Goal: Task Accomplishment & Management: Manage account settings

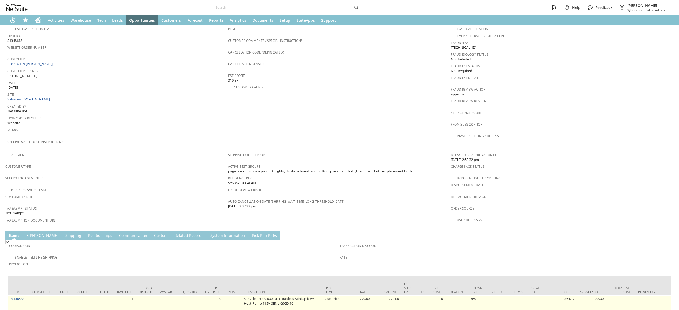
scroll to position [296, 0]
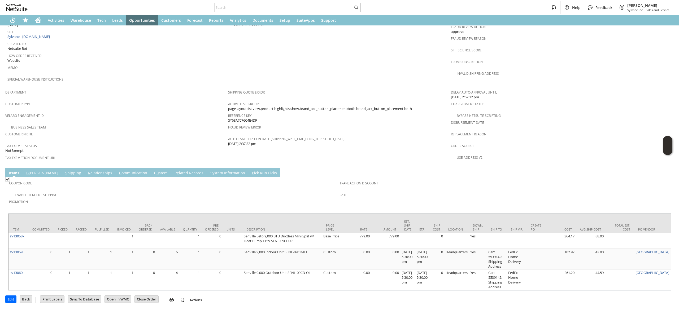
click at [62, 168] on td "S hipping" at bounding box center [73, 172] width 23 height 9
click at [64, 171] on link "S hipping" at bounding box center [73, 174] width 19 height 6
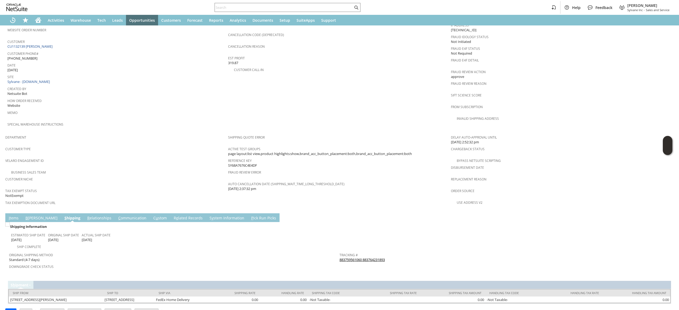
click at [360, 258] on link "883759561060 883764231893" at bounding box center [362, 260] width 45 height 5
click at [15, 216] on link "I tems" at bounding box center [13, 219] width 12 height 6
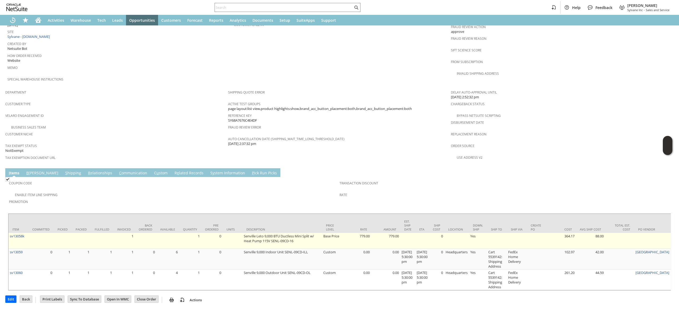
scroll to position [296, 0]
click at [27, 233] on td "sv13058k" at bounding box center [18, 241] width 20 height 16
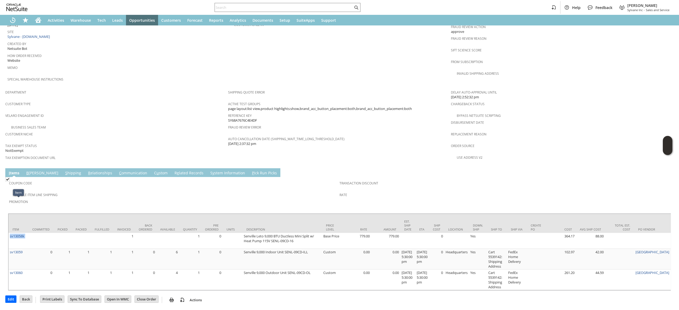
copy tr "sv13058k"
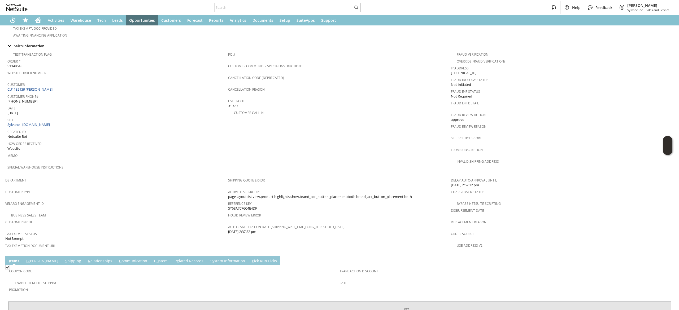
scroll to position [243, 0]
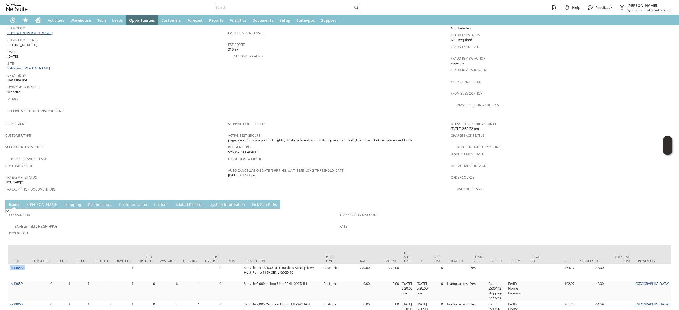
click at [50, 31] on link "CU1132139 Caroline mccahey" at bounding box center [30, 33] width 46 height 5
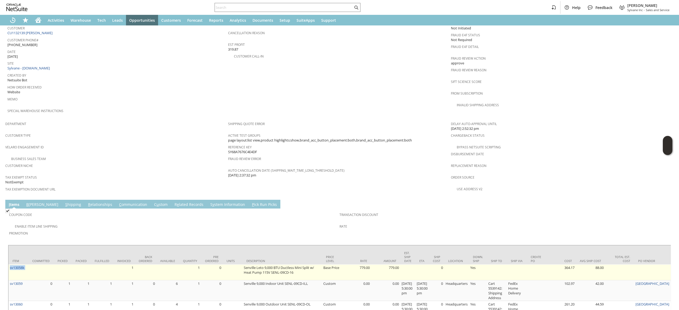
scroll to position [283, 0]
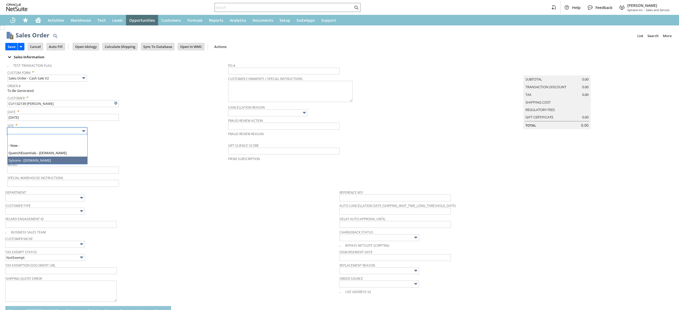
type input "Intelligent Recommendations ⁰"
type input "Sylvane - [DOMAIN_NAME]"
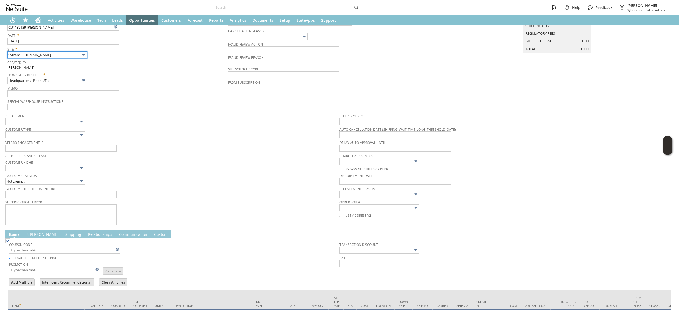
scroll to position [124, 0]
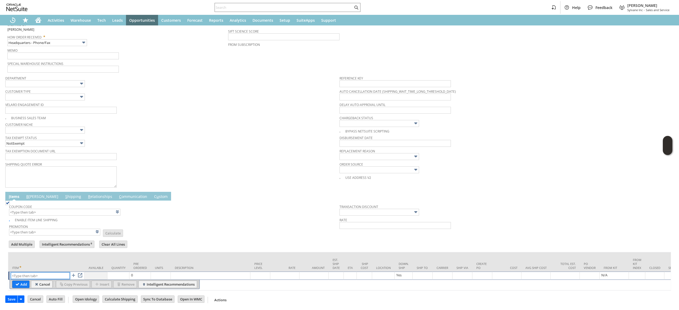
click at [51, 273] on input "text" at bounding box center [40, 276] width 59 height 7
paste input "sv13058k"
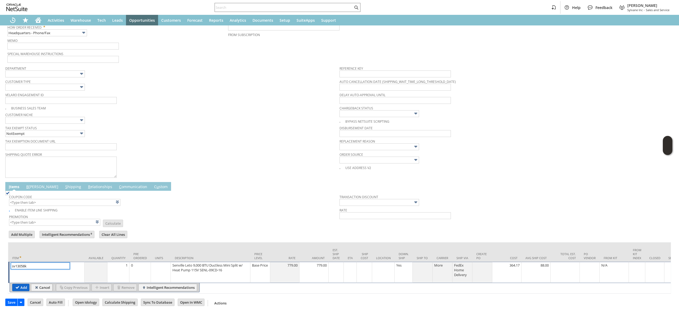
type input "sv13058k"
drag, startPoint x: 28, startPoint y: 288, endPoint x: 31, endPoint y: 287, distance: 3.8
click at [27, 289] on input "Add" at bounding box center [20, 287] width 17 height 7
click at [27, 270] on input "sv13058k" at bounding box center [40, 266] width 59 height 7
click at [23, 270] on input "sv13058k" at bounding box center [40, 266] width 59 height 7
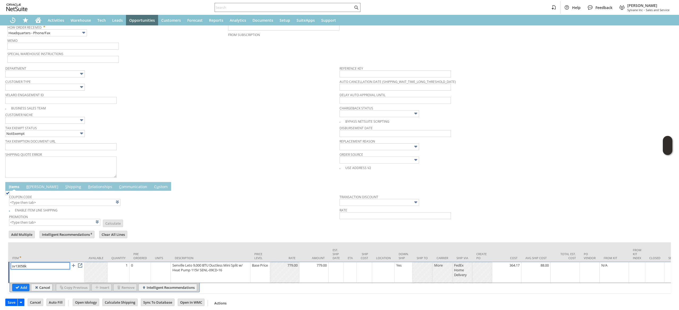
click at [20, 270] on input "sv13058k" at bounding box center [40, 266] width 59 height 7
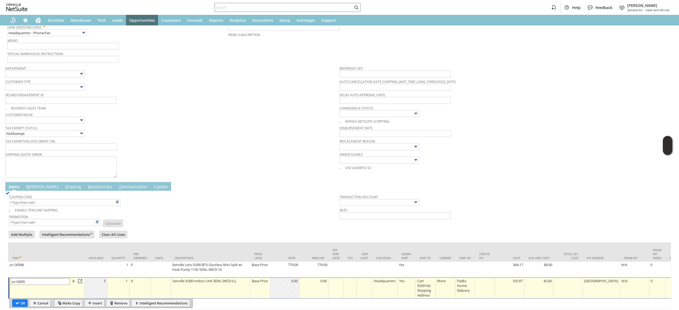
type input "Intelligent Recommendations¹⁰"
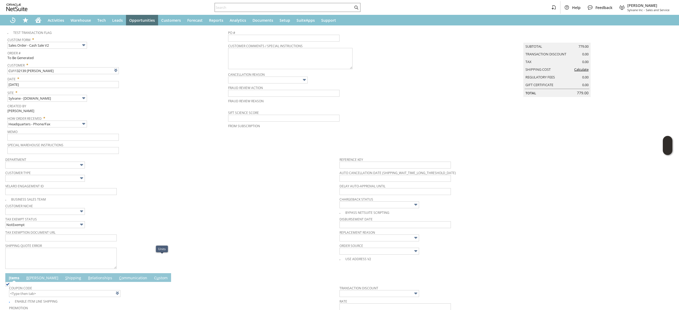
scroll to position [29, 0]
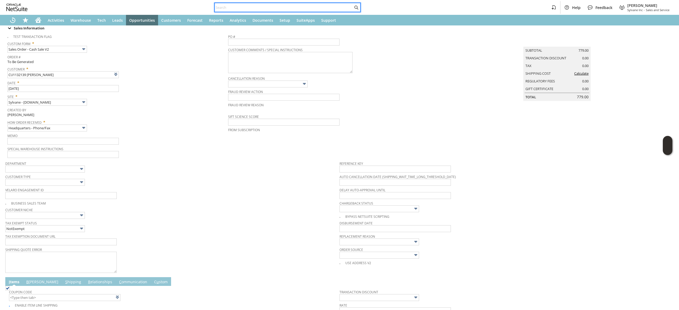
click at [273, 3] on div at bounding box center [288, 7] width 146 height 9
paste input "sv13058k"
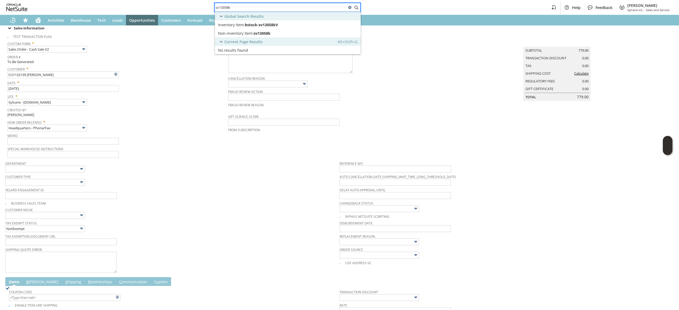
type input "sv13058k"
click at [286, 33] on div "Non-inventory Item: sv13058k" at bounding box center [279, 33] width 123 height 5
click at [132, 76] on link at bounding box center [129, 74] width 6 height 6
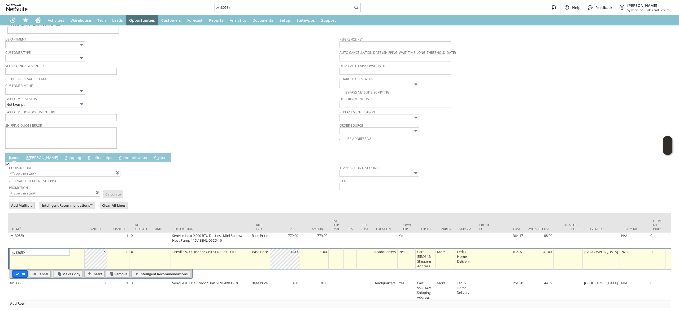
scroll to position [188, 0]
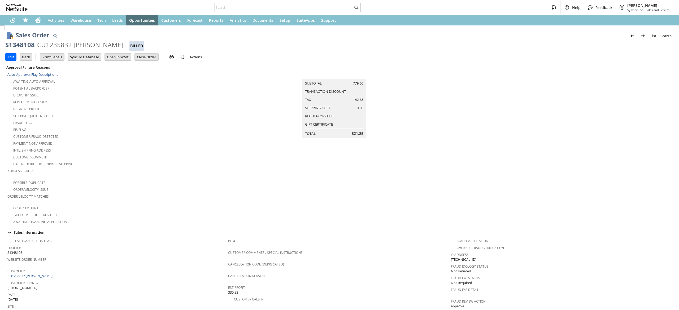
scroll to position [282, 0]
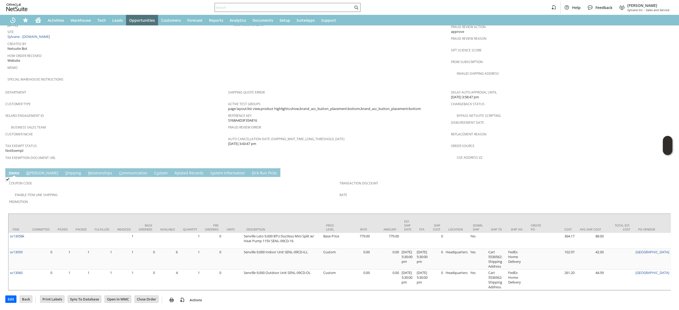
click at [335, 7] on input "text" at bounding box center [284, 7] width 138 height 6
paste input "sv13058k"
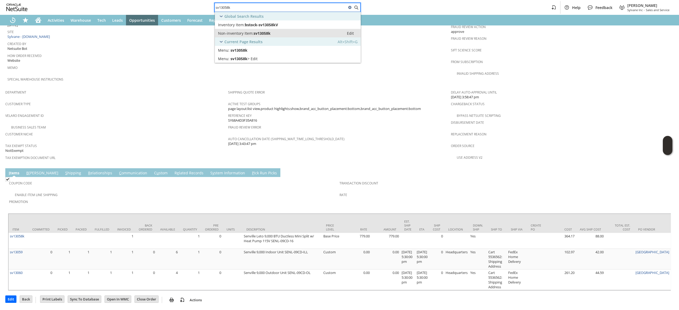
type input "sv13058k"
click at [276, 32] on div "Non-inventory Item: sv13058k" at bounding box center [279, 33] width 123 height 5
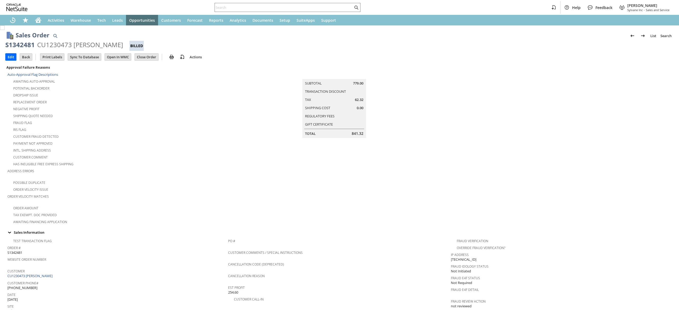
scroll to position [312, 0]
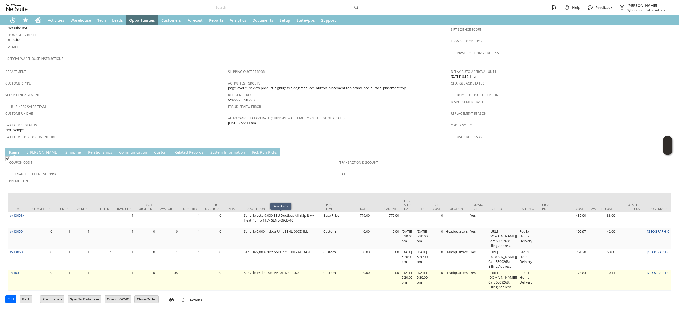
click at [23, 272] on td "sv103" at bounding box center [18, 280] width 20 height 21
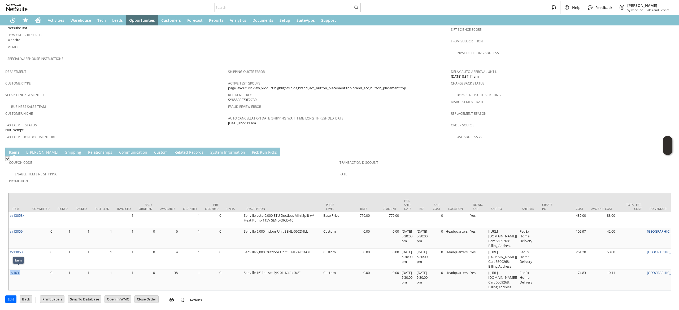
copy tr "sv103"
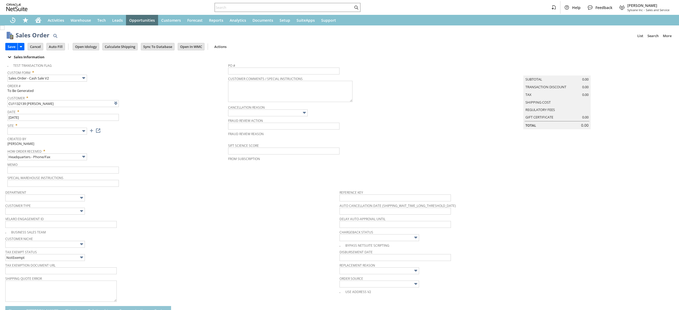
type input "Intelligent Recommendations ⁰"
click at [81, 130] on img at bounding box center [84, 131] width 6 height 6
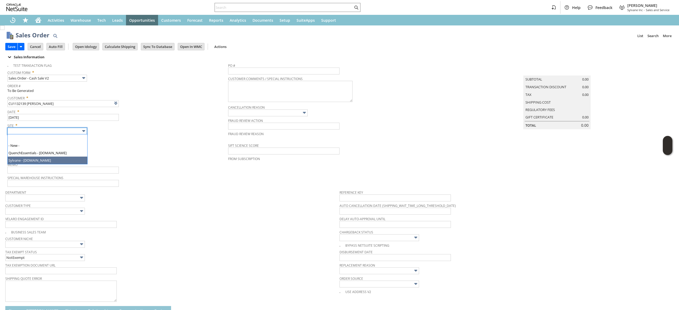
type input "Sylvane - [DOMAIN_NAME]"
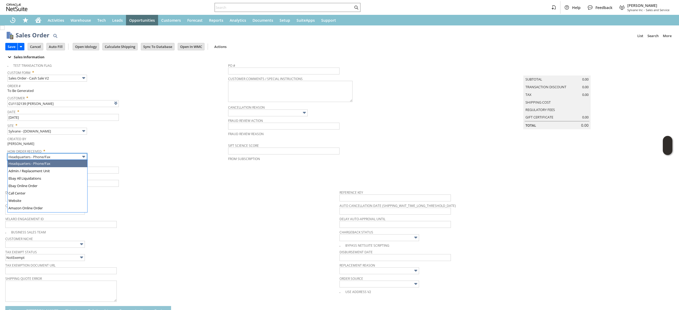
click at [75, 154] on input "Headquarters - Phone/Fax" at bounding box center [47, 157] width 80 height 7
type input "Admin / Replacement Unit"
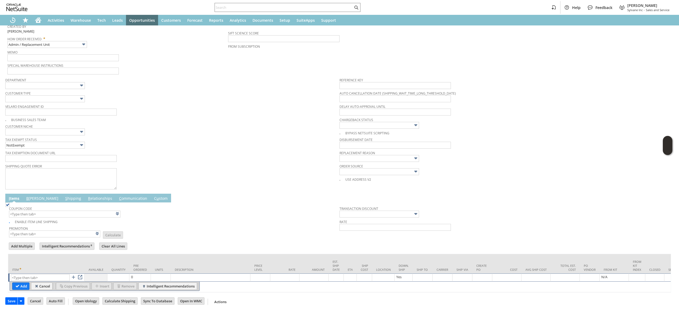
scroll to position [124, 0]
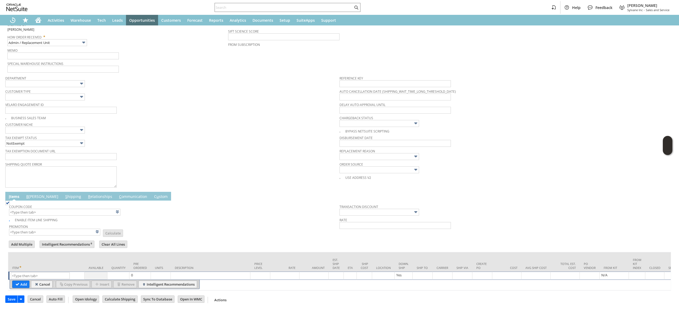
click at [47, 272] on td "List Search" at bounding box center [46, 276] width 76 height 8
click at [45, 273] on input "text" at bounding box center [40, 276] width 59 height 7
paste input "sv103"
click at [44, 272] on input "sv103" at bounding box center [40, 275] width 59 height 7
type input "sv103"
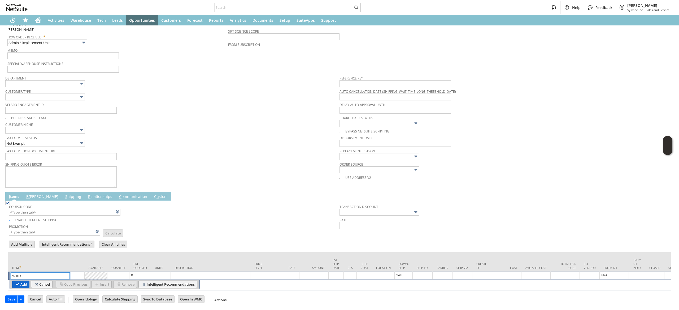
click at [23, 281] on input "Add" at bounding box center [20, 284] width 17 height 7
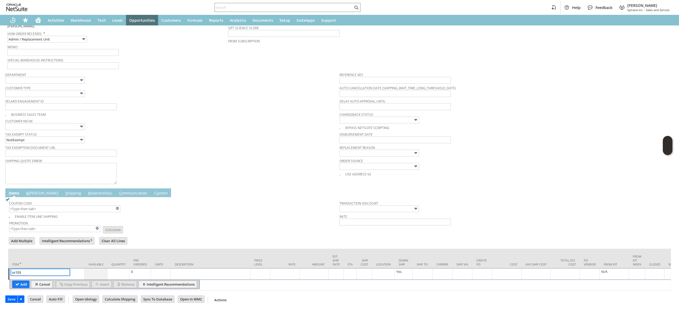
type input "Cart 5539142: Shipping Address"
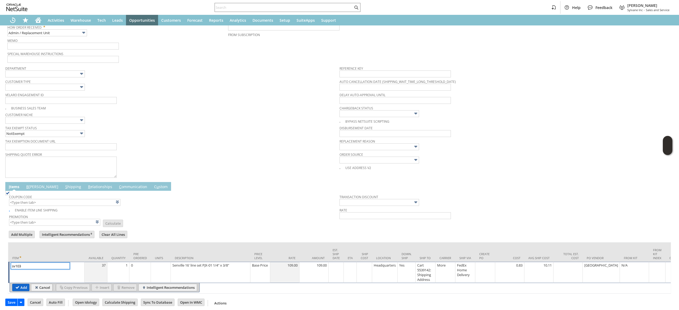
scroll to position [136, 0]
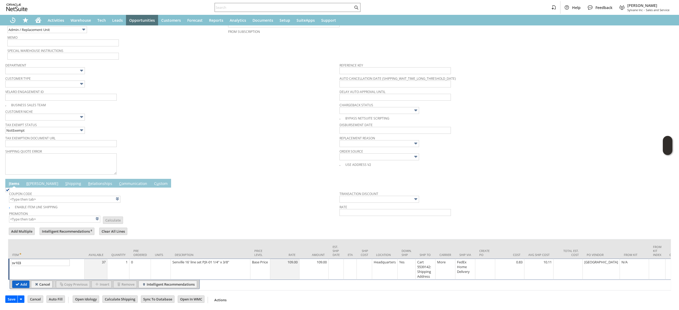
click at [20, 281] on input "Add" at bounding box center [20, 284] width 17 height 7
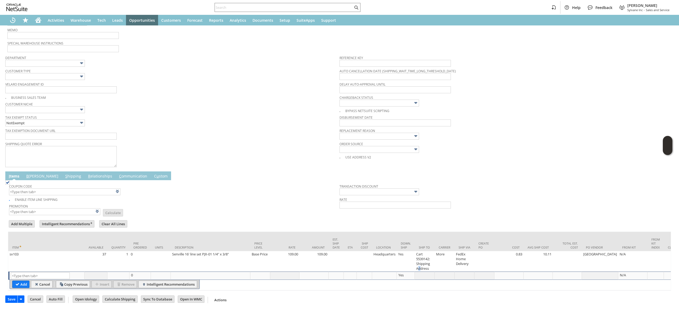
click at [421, 267] on td "Cart 5539142: Shipping Address" at bounding box center [425, 262] width 20 height 20
type input "Cart 5539142: Shipping Address"
type input "sv103"
type input "OK"
type input "Make Copy"
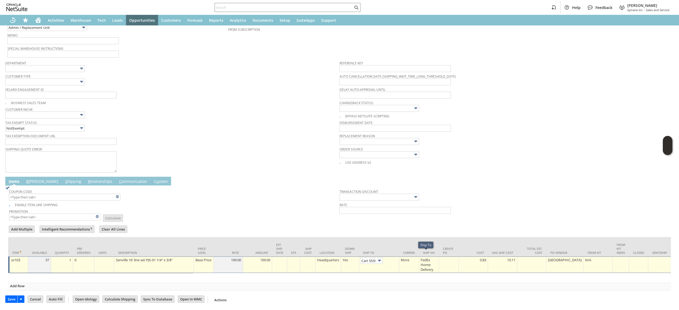
scroll to position [0, 35]
type input "Intelligent Recommendations¹⁰"
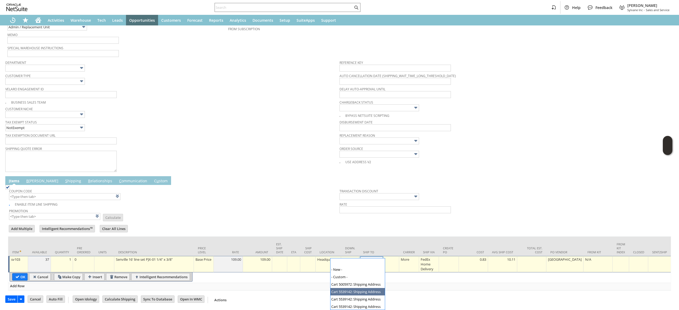
click at [366, 256] on td "Cart 5539142: Shipping Address" at bounding box center [379, 264] width 40 height 16
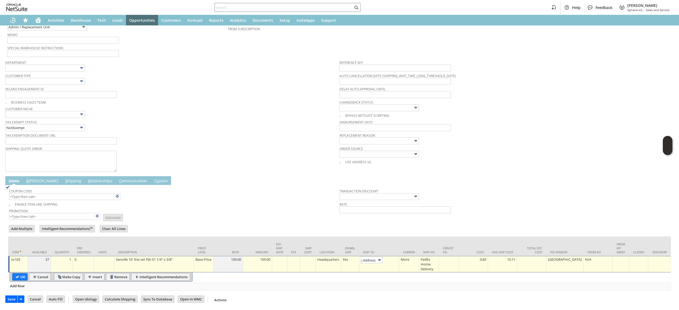
click at [328, 258] on td "Headquarters" at bounding box center [328, 264] width 25 height 16
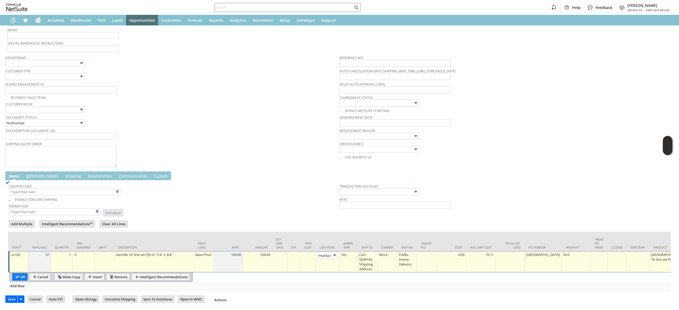
scroll to position [0, 10]
click at [334, 253] on img at bounding box center [335, 256] width 6 height 6
click at [238, 258] on td "109.00" at bounding box center [228, 262] width 29 height 21
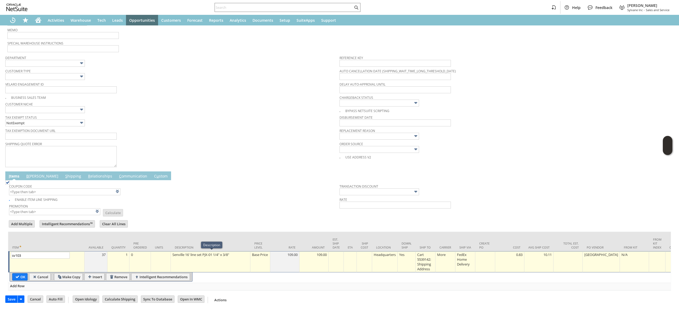
click at [263, 258] on div "Base Price" at bounding box center [260, 254] width 17 height 5
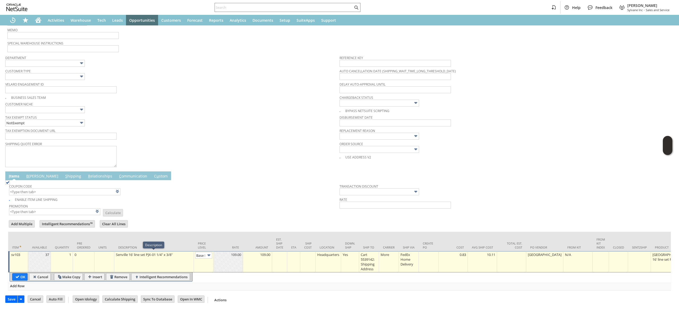
scroll to position [0, 8]
click at [206, 254] on img at bounding box center [209, 256] width 6 height 6
click at [203, 257] on input "Mark...rice" at bounding box center [203, 255] width 17 height 7
type input "Custom"
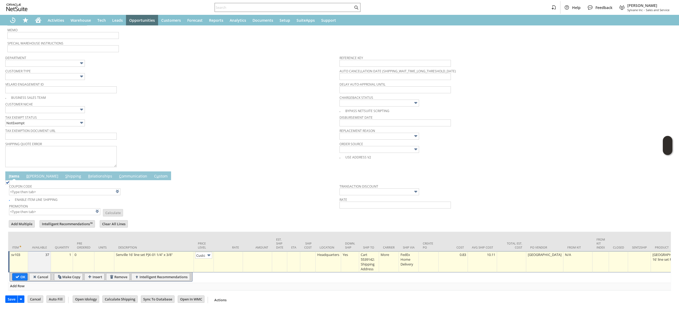
click at [228, 259] on td at bounding box center [228, 262] width 29 height 21
type input "0.00"
click at [18, 274] on input "OK" at bounding box center [19, 277] width 15 height 7
type input "Add"
type input "Copy Previous"
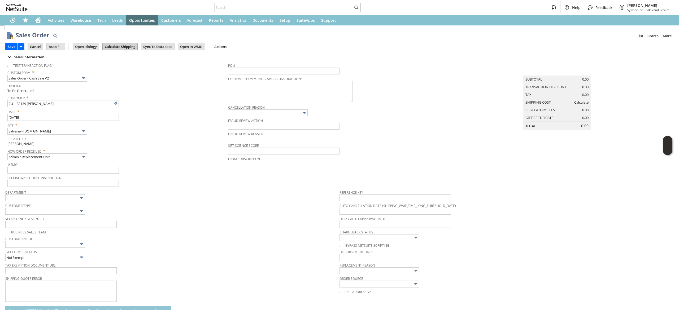
click at [111, 44] on input "Calculate Shipping" at bounding box center [120, 46] width 35 height 7
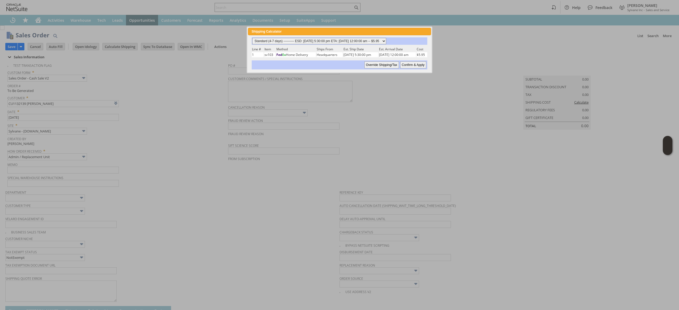
click at [384, 41] on select "Standard (4-7 days) ---------- ESD: 08/27/2025 5:30:00 pm ETA: 09/03/2025 12:00…" at bounding box center [319, 41] width 134 height 6
click at [252, 38] on select "Standard (4-7 days) ---------- ESD: 08/27/2025 5:30:00 pm ETA: 09/03/2025 12:00…" at bounding box center [319, 41] width 134 height 6
click at [444, 67] on div at bounding box center [339, 155] width 679 height 311
click at [411, 63] on input "Confirm & Apply" at bounding box center [413, 65] width 26 height 7
type input "Add"
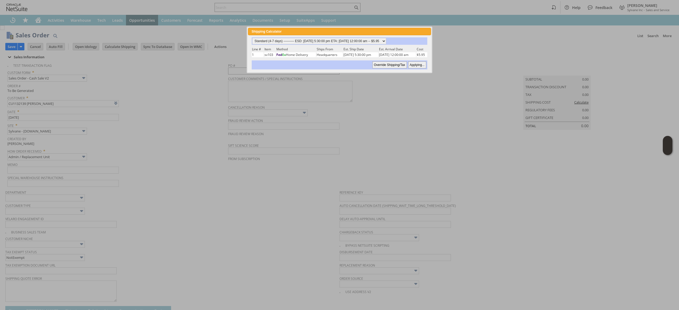
type input "Copy Previous"
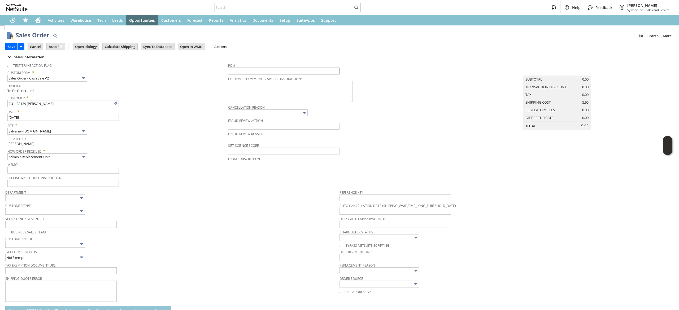
scroll to position [144, 0]
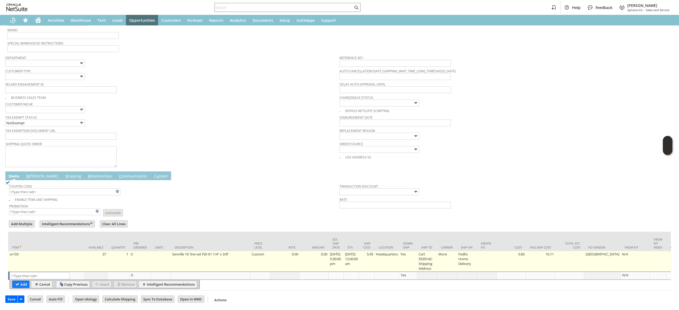
click at [369, 252] on td "5.95" at bounding box center [366, 262] width 15 height 20
type input "5.95"
type input "sv103"
type input "OK"
type input "Make Copy"
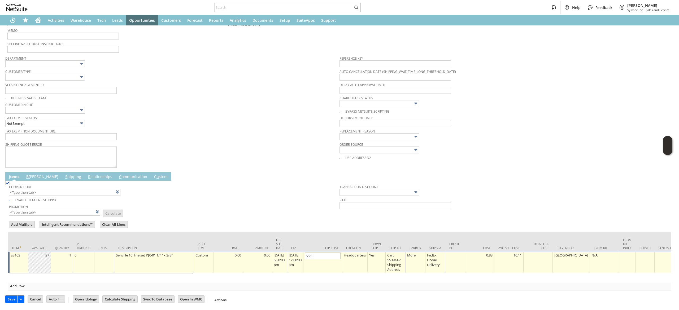
scroll to position [143, 0]
type input "0"
click at [21, 274] on input "OK" at bounding box center [19, 277] width 15 height 7
type input "Add"
type input "Copy Previous"
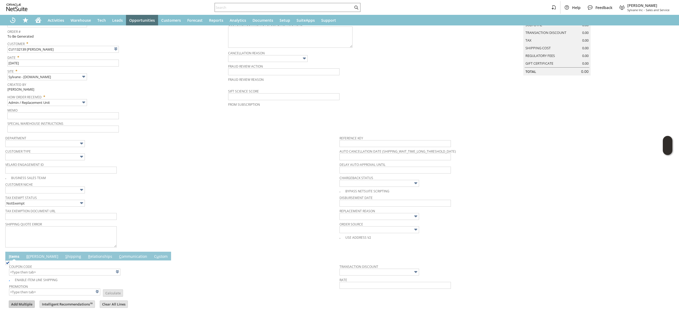
scroll to position [144, 0]
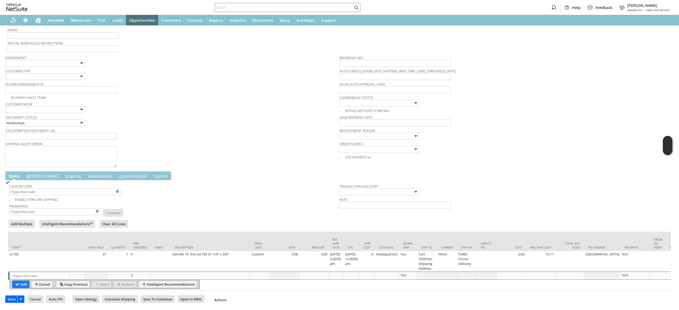
click at [33, 174] on link "B illing" at bounding box center [42, 177] width 35 height 6
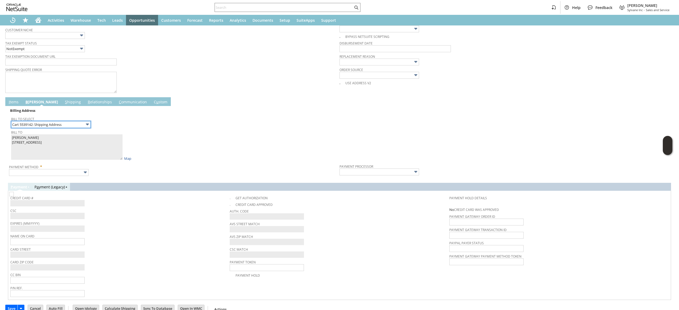
scroll to position [223, 0]
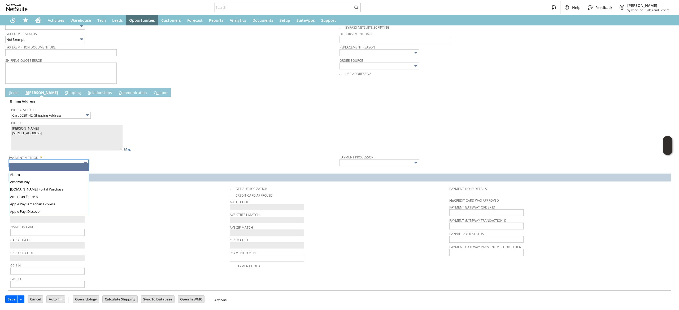
click at [75, 161] on input "text" at bounding box center [49, 163] width 80 height 7
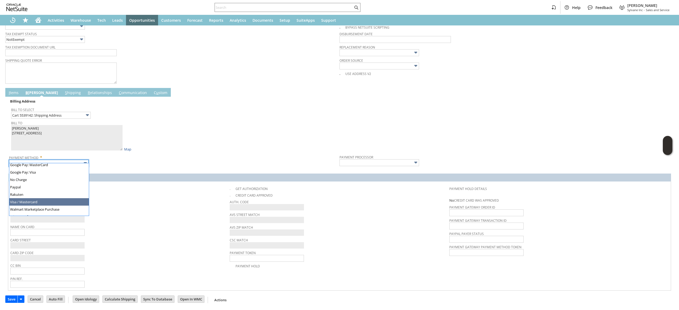
type input "Visa / Mastercard"
type input "Braintree"
checkbox input "true"
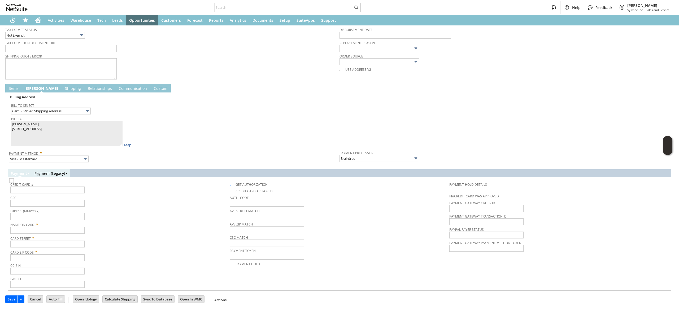
click at [64, 89] on link "S hipping" at bounding box center [73, 89] width 19 height 6
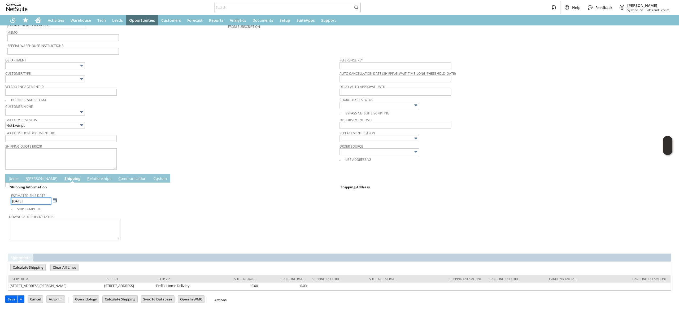
scroll to position [134, 0]
click at [32, 177] on link "B illing" at bounding box center [41, 179] width 35 height 6
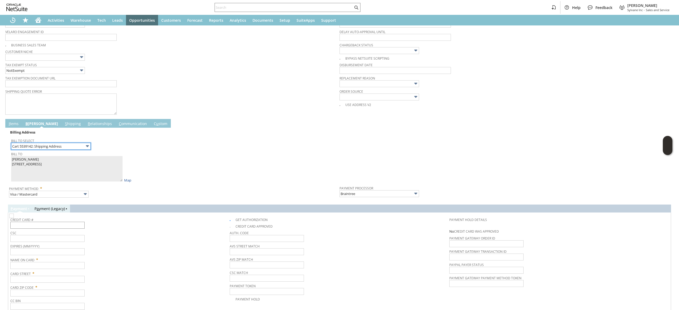
scroll to position [224, 0]
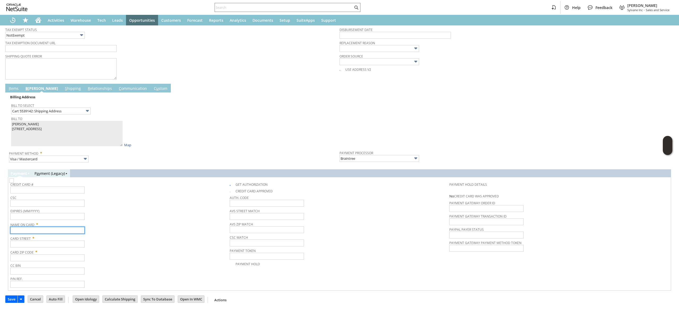
click at [64, 232] on input "text" at bounding box center [47, 230] width 74 height 7
paste input "Caroline mccahey"
type input "Caroline mccahey"
click at [57, 242] on input "text" at bounding box center [47, 244] width 74 height 7
paste input "42 Burning Tree Dr"
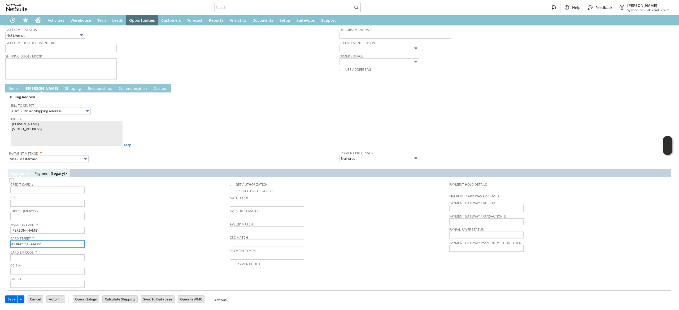
type input "42 Burning Tree Dr"
click at [64, 87] on link "S hipping" at bounding box center [73, 89] width 19 height 6
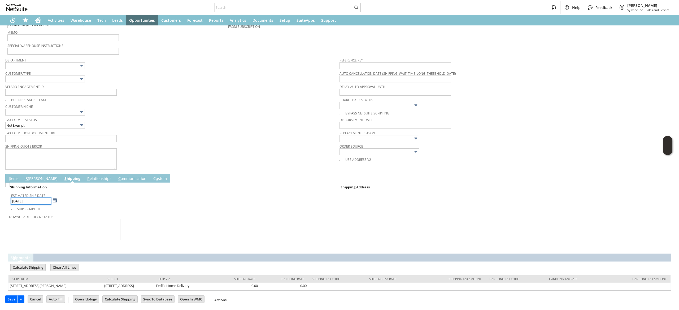
scroll to position [134, 0]
click at [31, 180] on link "B illing" at bounding box center [41, 179] width 35 height 6
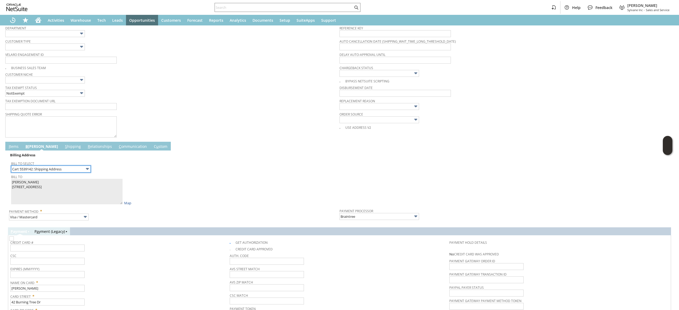
scroll to position [224, 0]
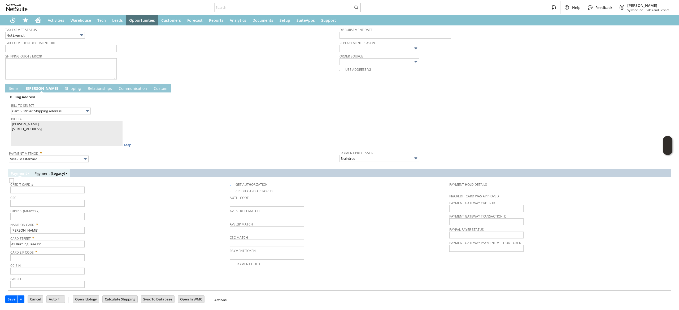
click at [230, 186] on span at bounding box center [233, 184] width 6 height 5
click at [14, 183] on img at bounding box center [11, 181] width 5 height 5
checkbox input "false"
click at [55, 257] on input "text" at bounding box center [47, 258] width 74 height 7
paste input "94949"
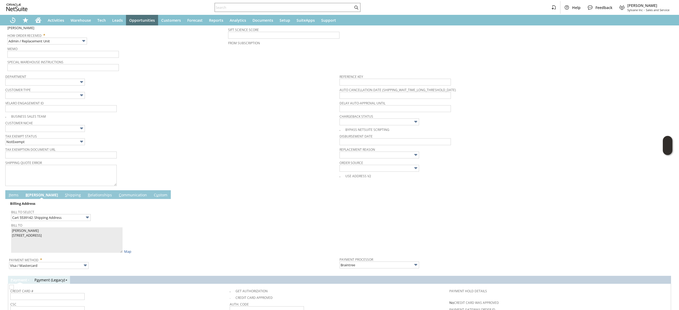
scroll to position [65, 0]
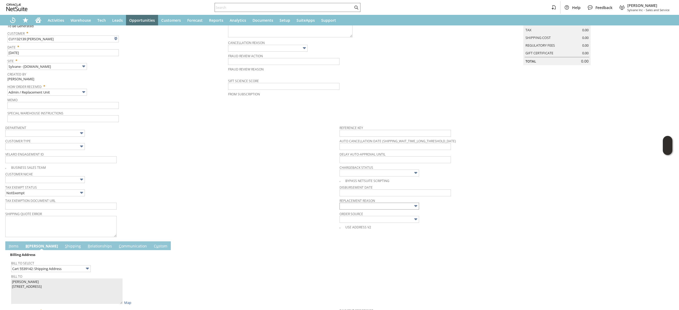
type input "94949"
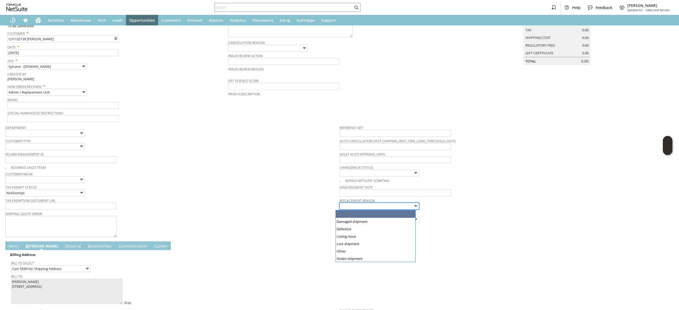
click at [396, 209] on input "text" at bounding box center [380, 206] width 80 height 7
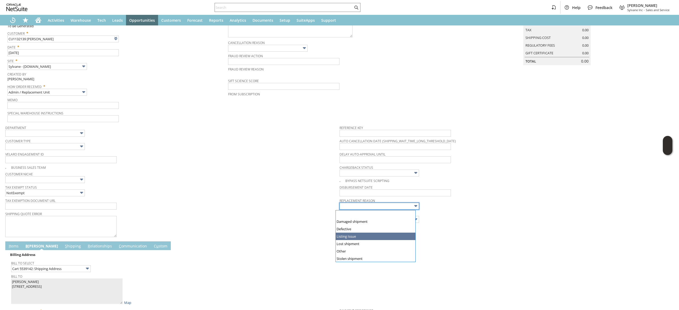
type input "Listing Issue"
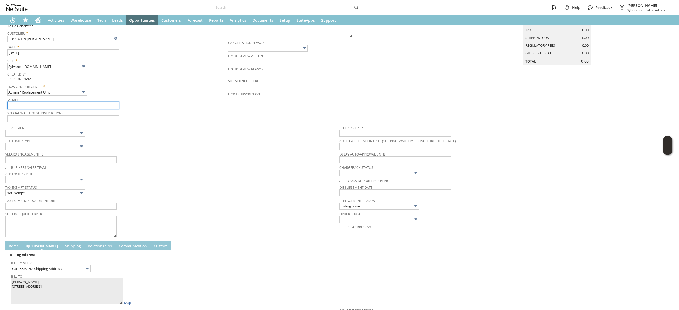
click at [91, 108] on input "text" at bounding box center [62, 105] width 111 height 7
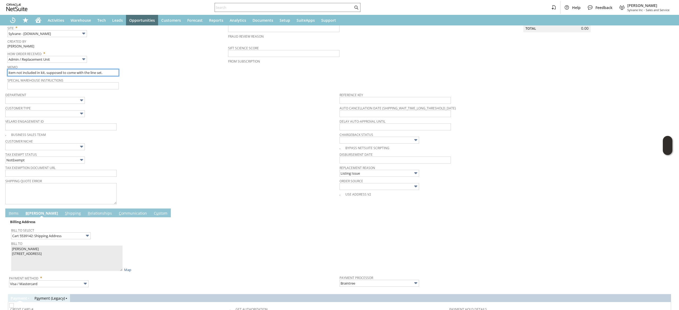
scroll to position [159, 0]
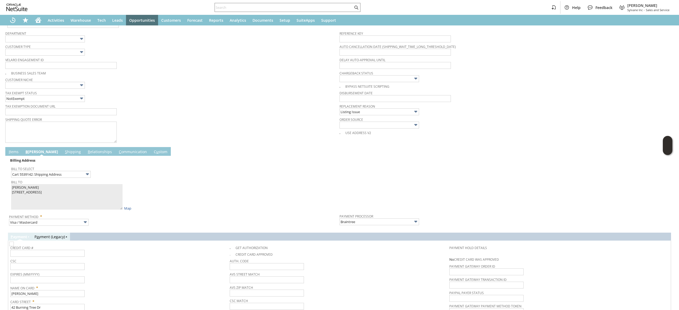
type input "item not included in kit, supposed to come with the line set."
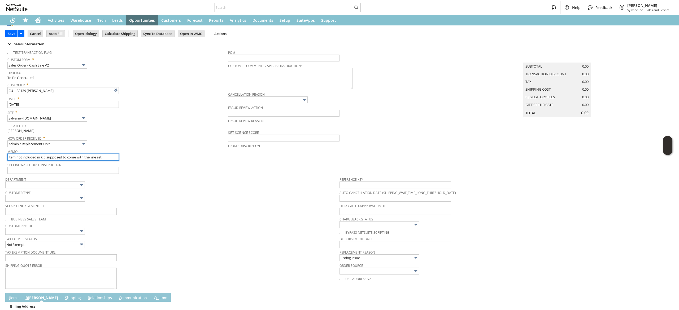
scroll to position [0, 0]
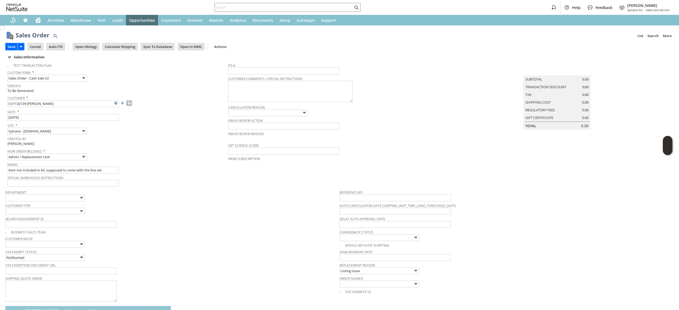
click at [132, 103] on link at bounding box center [129, 103] width 6 height 6
click at [8, 47] on input "Save" at bounding box center [12, 46] width 12 height 7
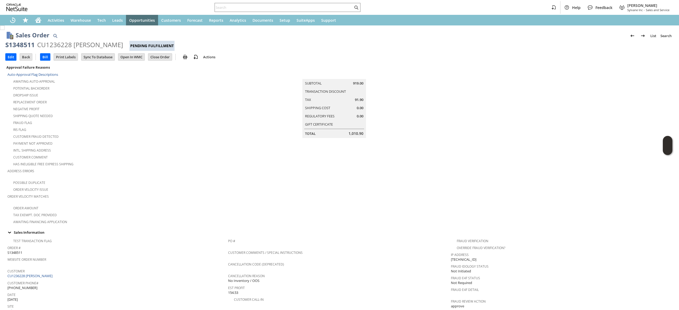
click at [14, 51] on div "S1348511 CU1236228 [PERSON_NAME] Pending Fulfillment" at bounding box center [339, 46] width 669 height 10
click at [15, 58] on input "Edit" at bounding box center [11, 57] width 11 height 7
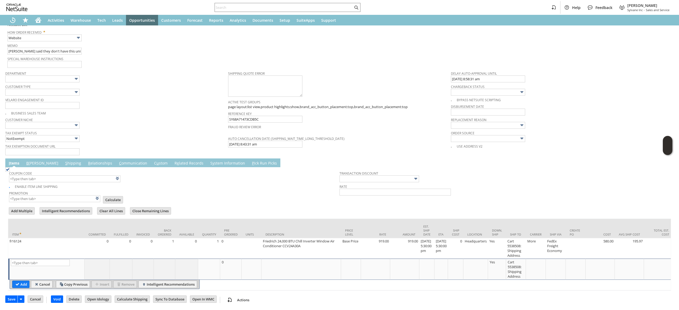
type input "Intelligent Recommendations ⁰"
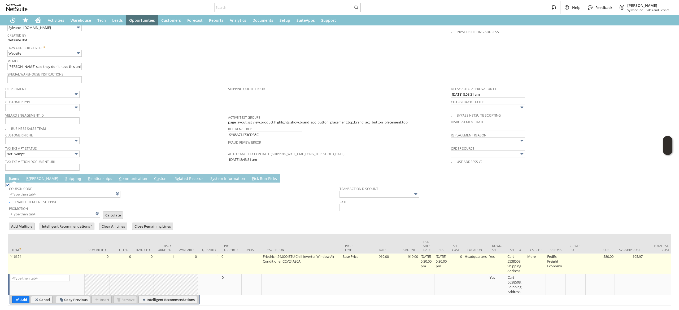
scroll to position [341, 0]
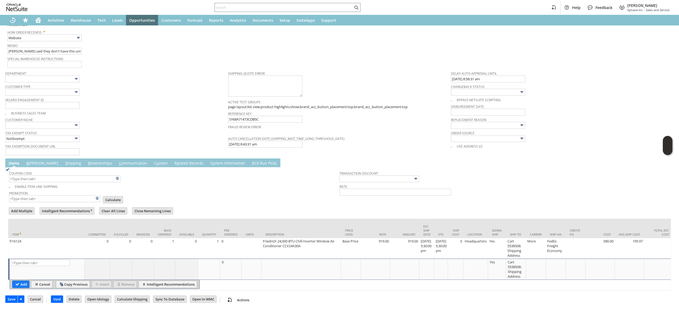
click at [126, 159] on td "C ommunication" at bounding box center [133, 163] width 35 height 9
click at [116, 160] on td "C ommunication" at bounding box center [133, 163] width 35 height 9
click at [56, 170] on span "Coupon Code" at bounding box center [173, 173] width 328 height 6
click at [64, 161] on link "S hipping" at bounding box center [73, 164] width 19 height 6
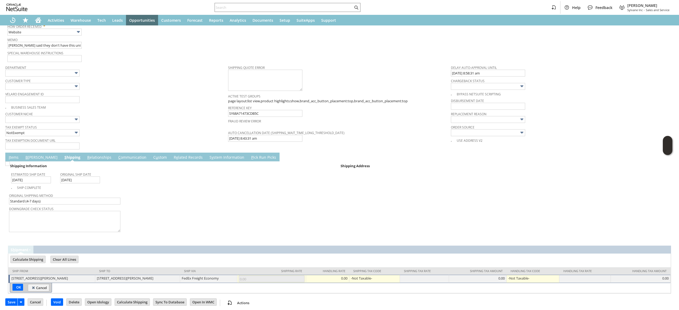
click at [120, 157] on link "C ommunication" at bounding box center [132, 158] width 31 height 6
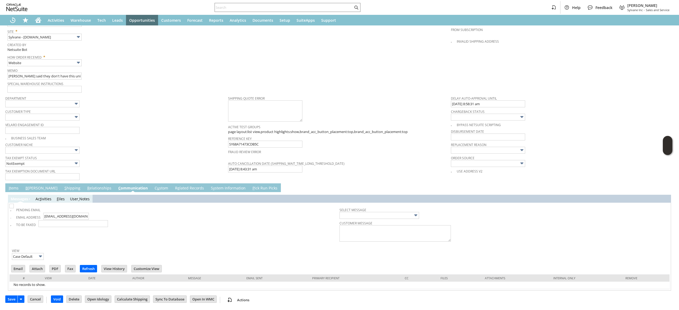
scroll to position [0, 0]
click at [207, 184] on td "S y stem Information" at bounding box center [228, 188] width 42 height 9
click at [210, 188] on link "S y stem Information" at bounding box center [228, 189] width 37 height 6
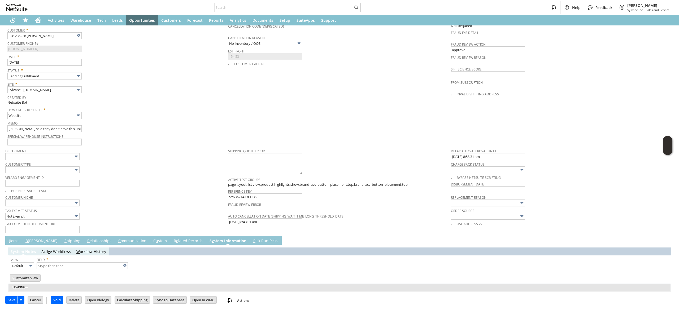
type input "1 to 25 of 97"
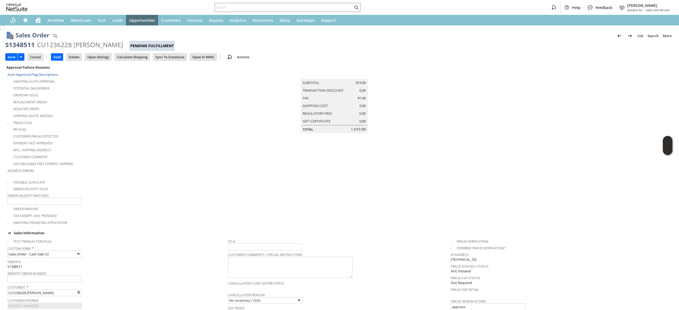
click at [36, 51] on div "Save Save Save & New Save & Print Cancel Void Delete" at bounding box center [339, 57] width 669 height 13
click at [36, 55] on input "Cancel" at bounding box center [35, 57] width 15 height 7
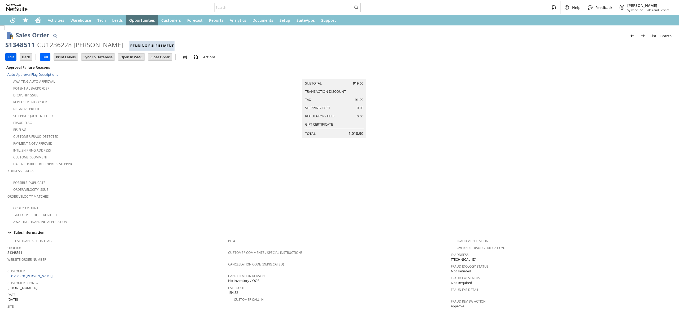
click at [12, 56] on input "Edit" at bounding box center [11, 57] width 11 height 7
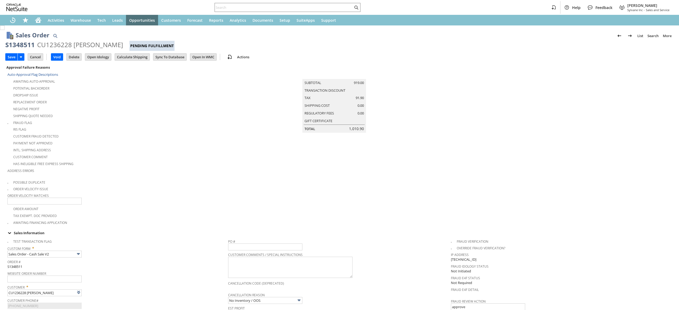
type input "Add"
type input "Copy Previous"
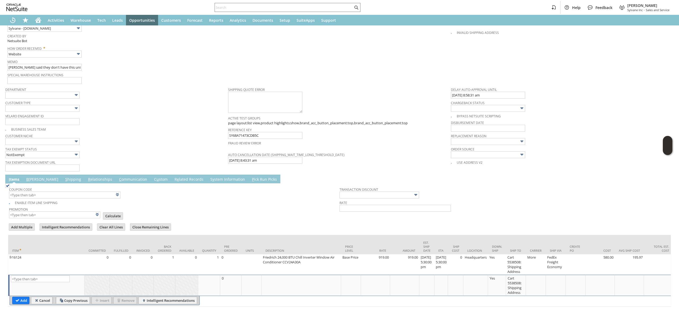
type input "Intelligent Recommendations ⁰"
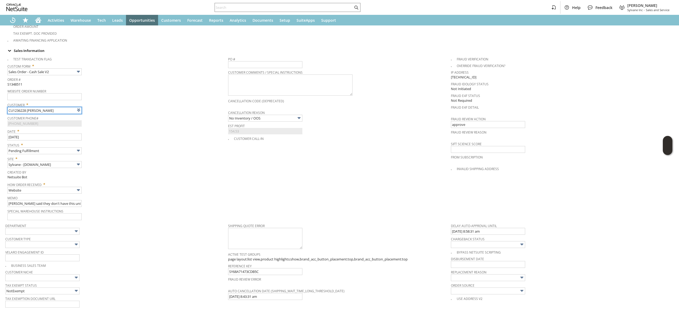
scroll to position [289, 0]
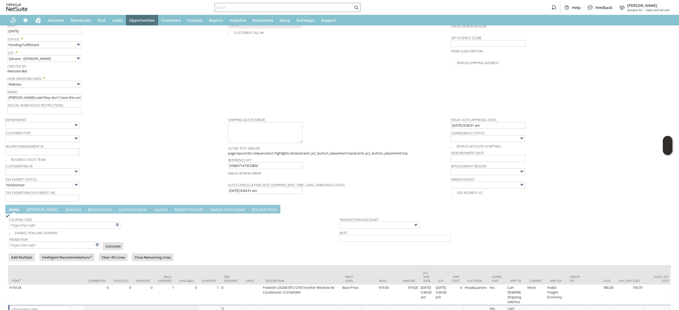
click at [173, 209] on link "R e lated Records" at bounding box center [189, 210] width 32 height 6
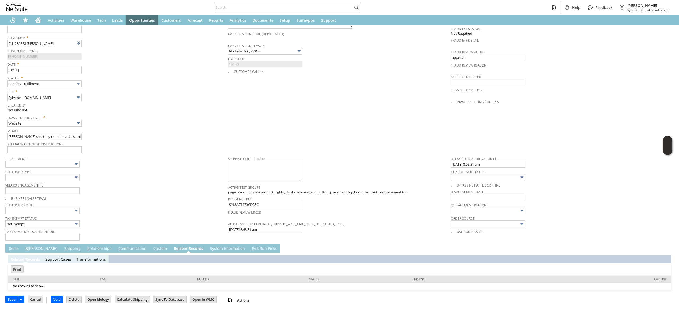
scroll to position [0, 0]
click at [209, 251] on link "S y stem Information" at bounding box center [227, 249] width 37 height 6
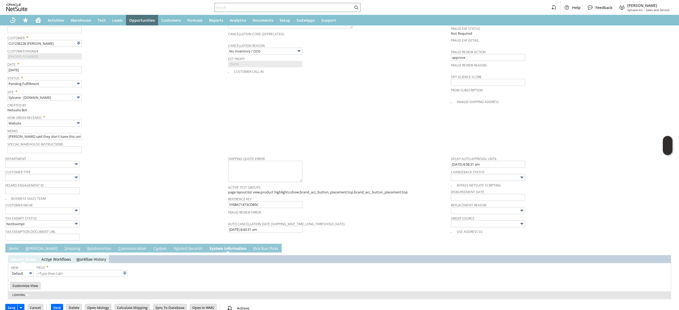
click at [206, 251] on td "S y stem Information" at bounding box center [228, 248] width 44 height 9
type input "1 to 25 of 97"
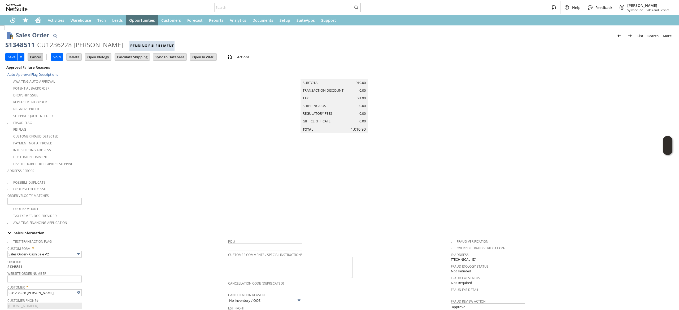
click at [32, 58] on input "Cancel" at bounding box center [35, 57] width 15 height 7
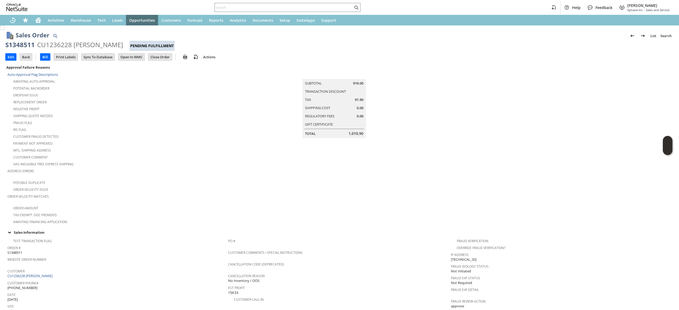
click at [23, 45] on div "S1348511" at bounding box center [19, 45] width 29 height 8
copy div "S1348511"
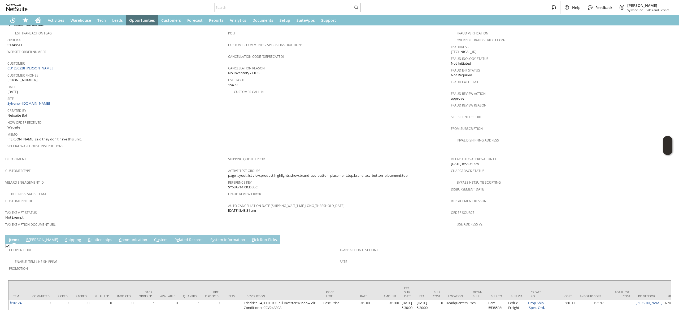
scroll to position [212, 0]
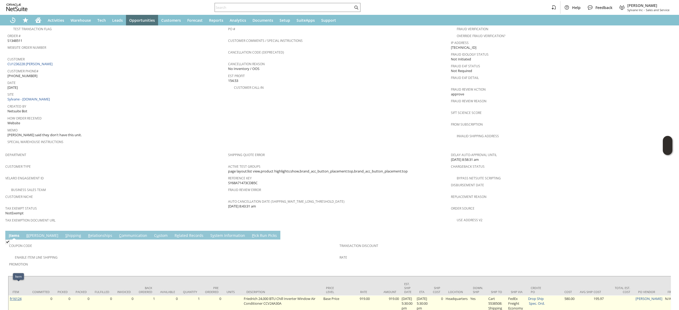
click at [18, 297] on link "fr16124" at bounding box center [16, 299] width 12 height 5
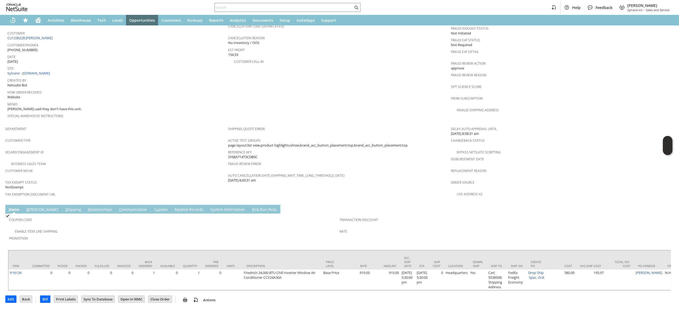
click at [119, 207] on span "C" at bounding box center [120, 209] width 2 height 5
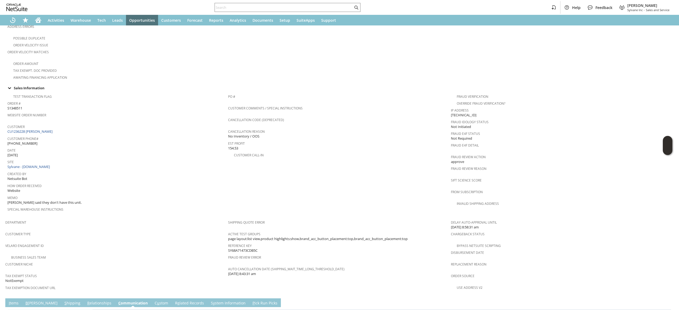
scroll to position [19, 0]
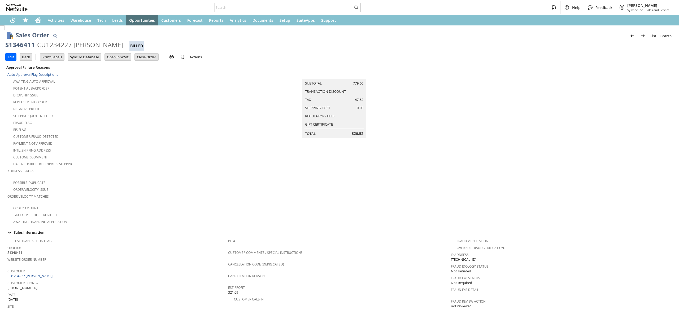
scroll to position [296, 0]
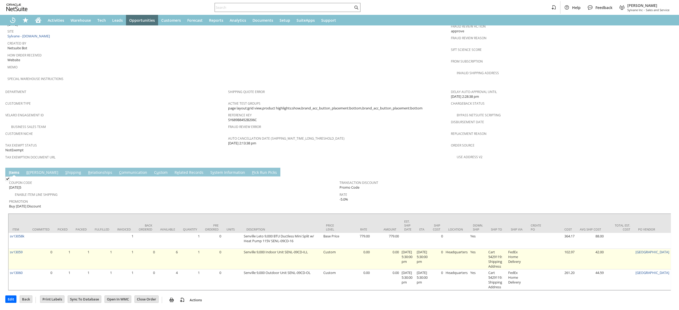
scroll to position [296, 0]
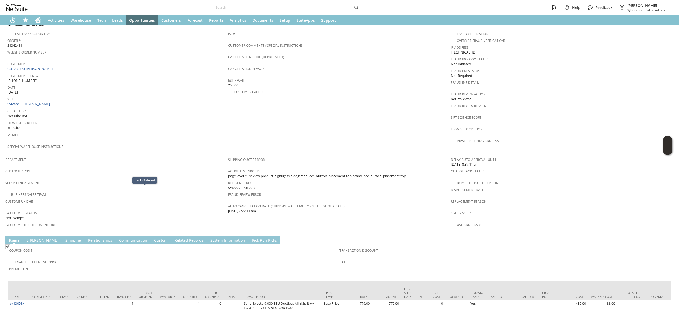
scroll to position [206, 0]
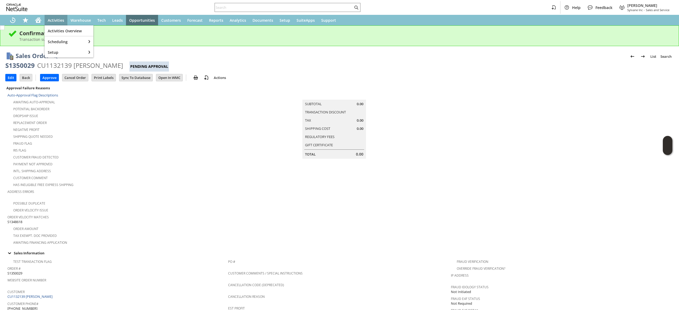
click at [36, 21] on icon "Home" at bounding box center [38, 20] width 6 height 6
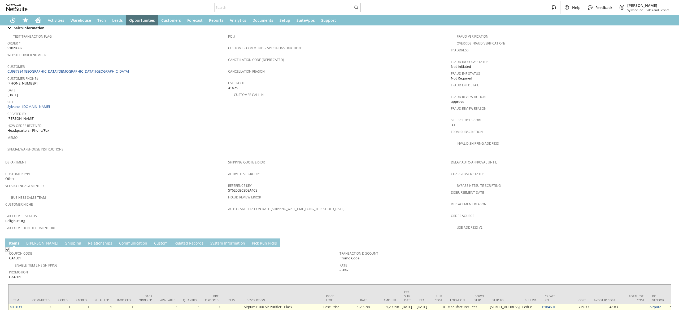
scroll to position [219, 0]
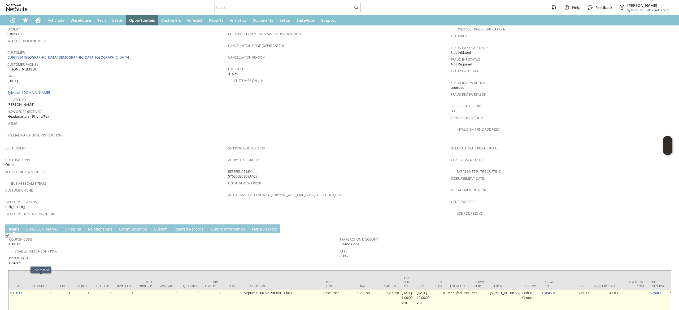
click at [27, 290] on td "ai12639" at bounding box center [18, 300] width 20 height 21
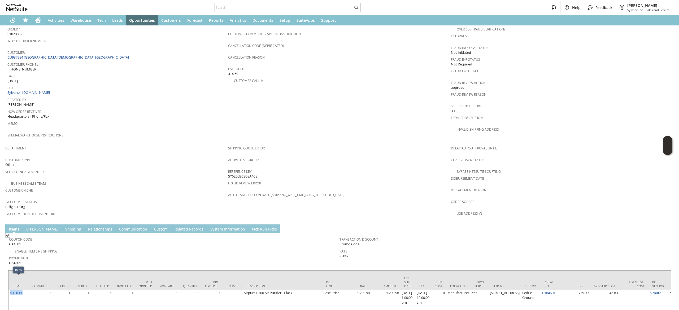
copy tr "ai12639"
click at [35, 27] on div "Order # S1028332" at bounding box center [116, 30] width 218 height 11
click at [35, 19] on icon "Home" at bounding box center [38, 20] width 6 height 6
click at [313, 11] on div at bounding box center [288, 7] width 146 height 9
click at [312, 7] on input "text" at bounding box center [284, 7] width 138 height 6
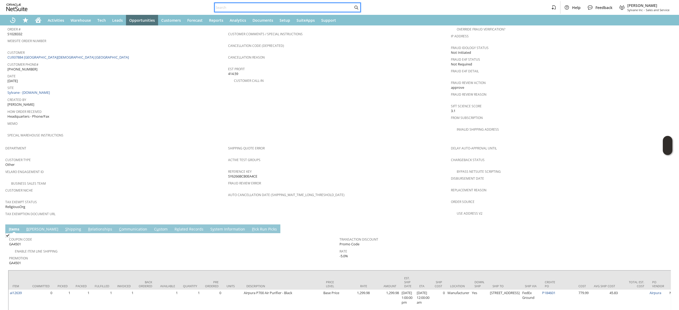
paste input "S1348511"
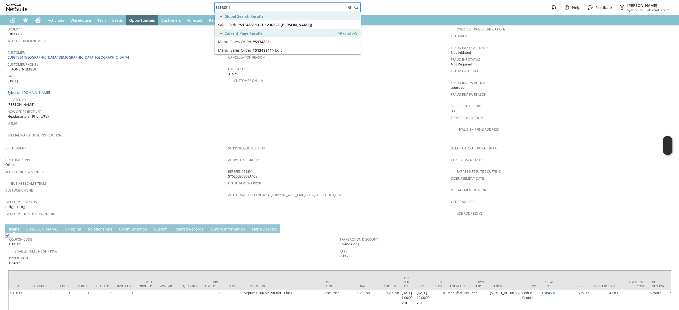
type input "S1348511"
click at [294, 29] on div "Current Page Results Alt+Shift+G" at bounding box center [288, 33] width 146 height 8
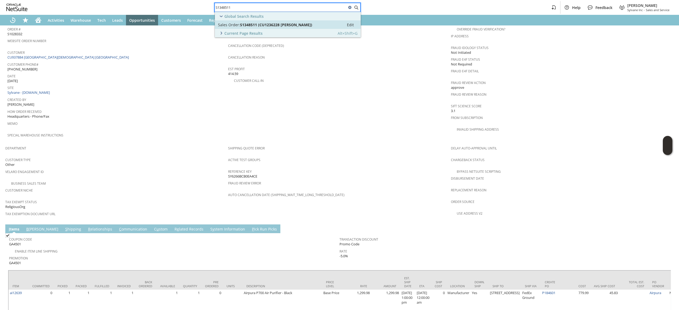
click at [298, 25] on span "S1348511 (CU1236228 William Lyles)" at bounding box center [276, 24] width 72 height 5
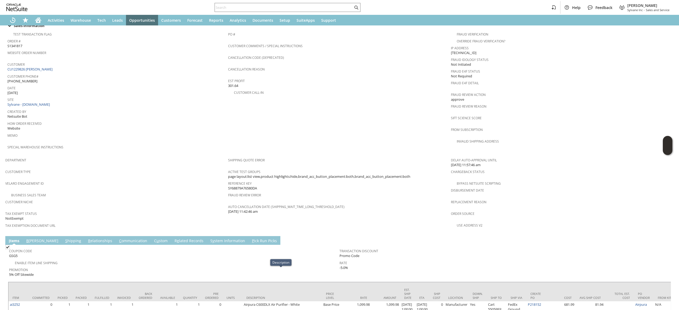
scroll to position [233, 0]
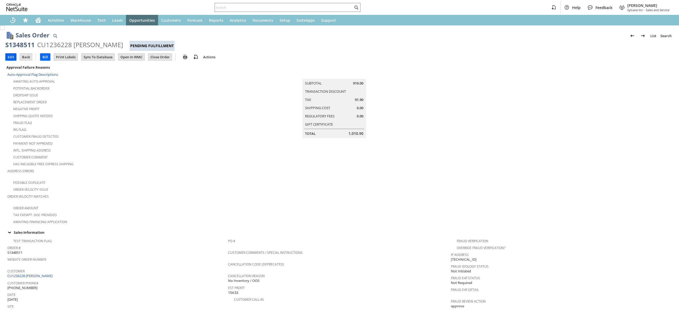
click at [9, 56] on input "Edit" at bounding box center [11, 57] width 11 height 7
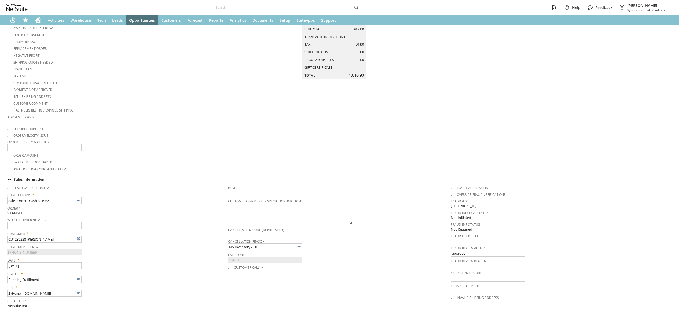
scroll to position [106, 0]
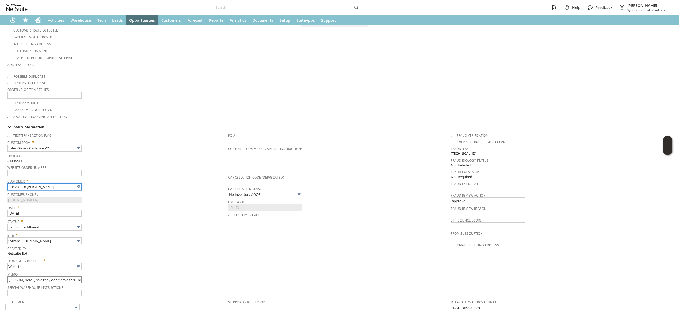
type input "Intelligent Recommendations ⁰"
click at [77, 279] on input "Jared said they don't have this unit." at bounding box center [44, 280] width 74 height 7
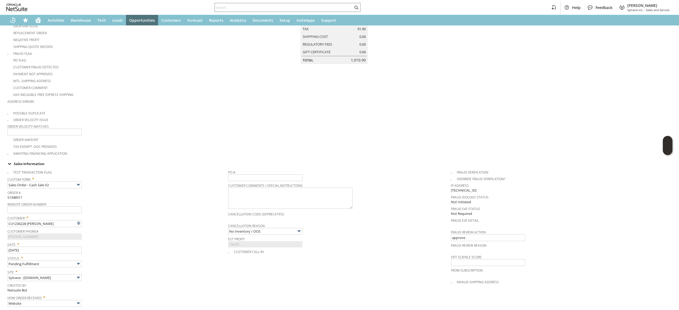
scroll to position [0, 0]
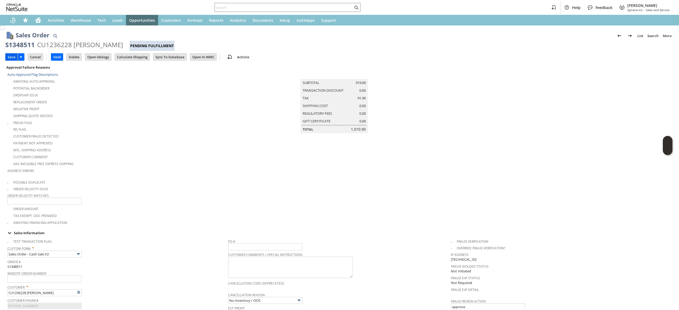
type input "[PERSON_NAME] said they don't have this unit.. Closing"
click at [12, 58] on input "Save" at bounding box center [12, 57] width 12 height 7
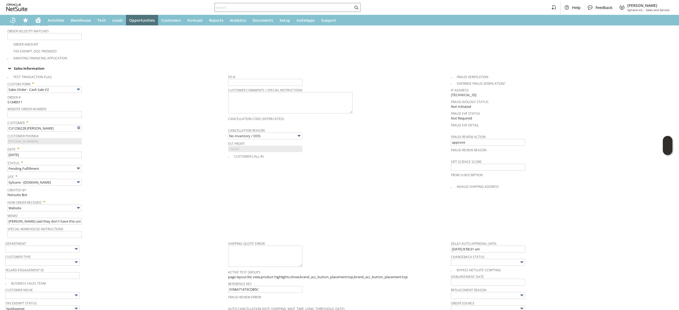
scroll to position [212, 0]
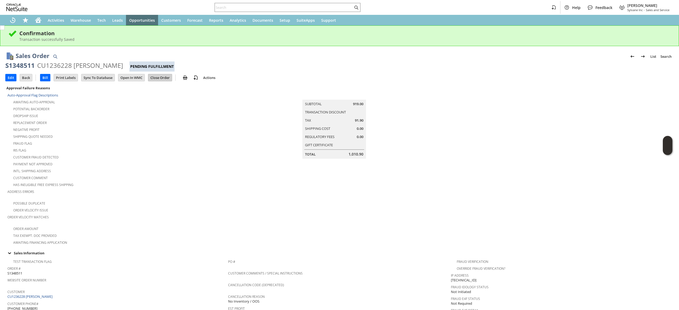
click at [161, 78] on input "Close Order" at bounding box center [160, 77] width 24 height 7
